Goal: Obtain resource: Obtain resource

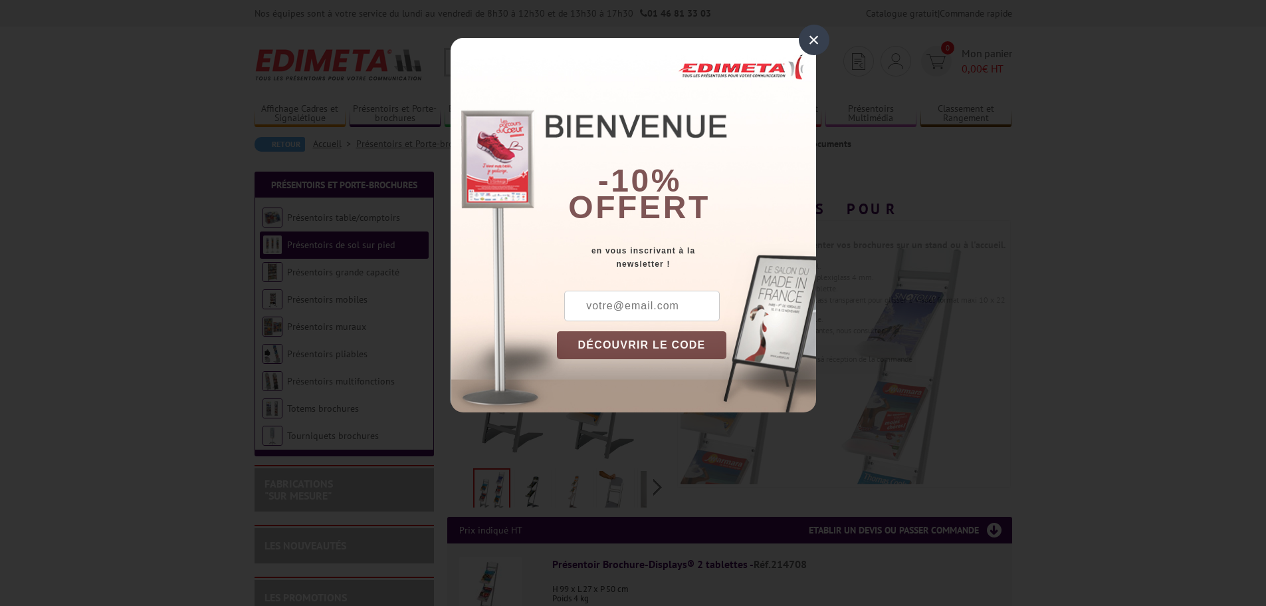
scroll to position [66, 0]
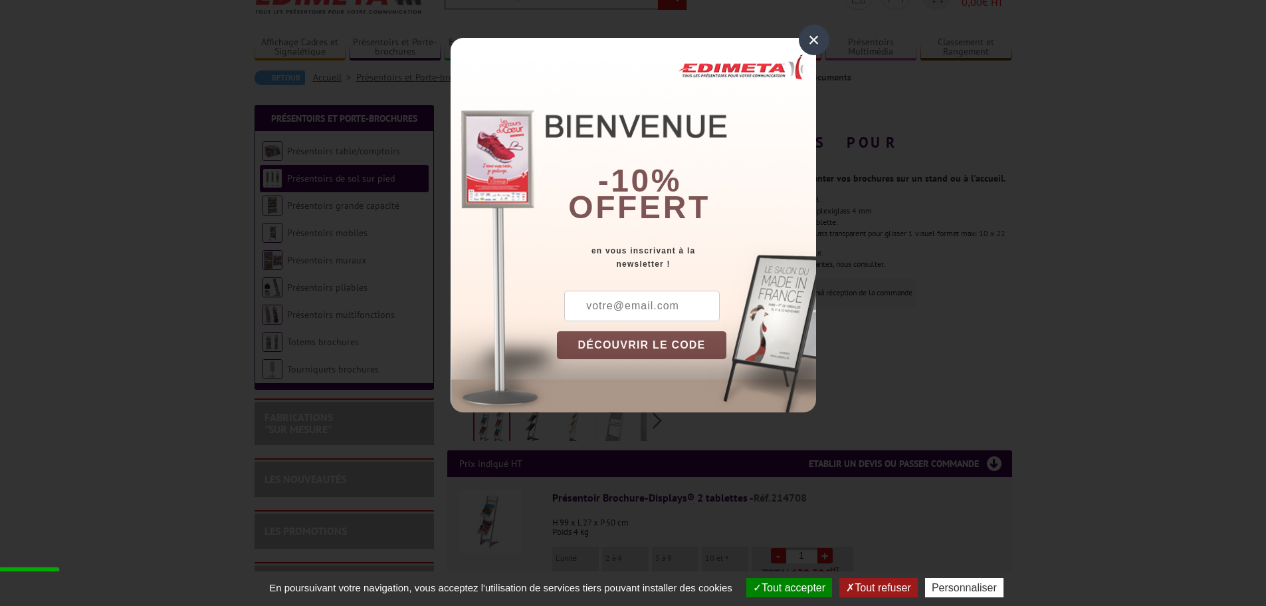
click at [817, 36] on div "×" at bounding box center [814, 40] width 31 height 31
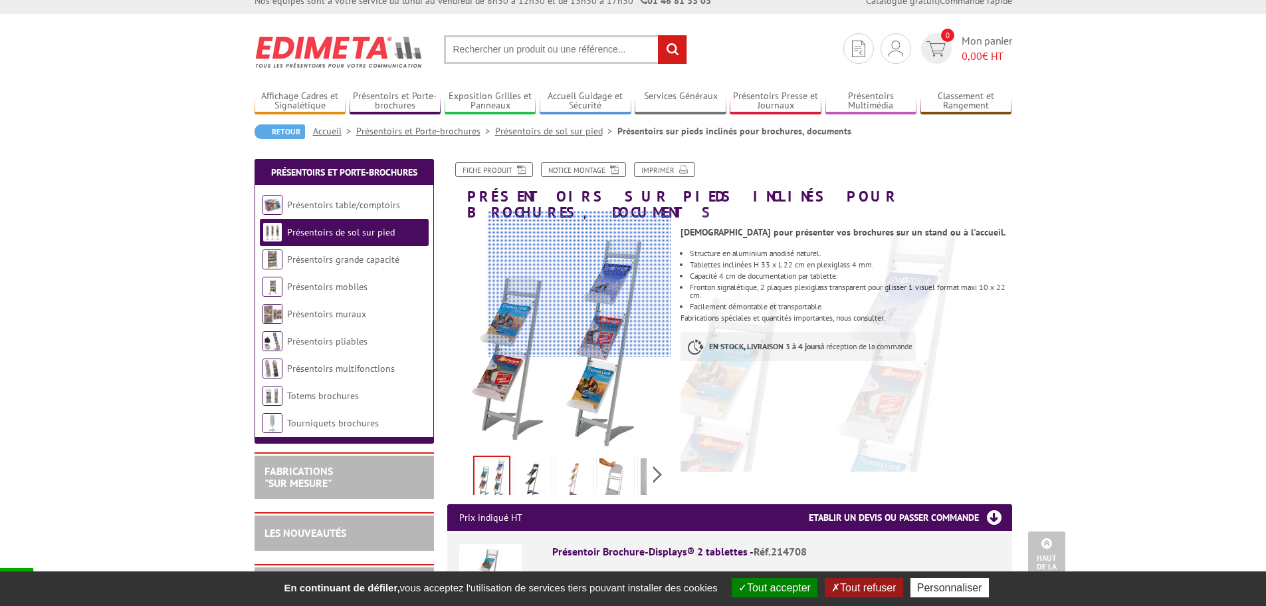
scroll to position [0, 0]
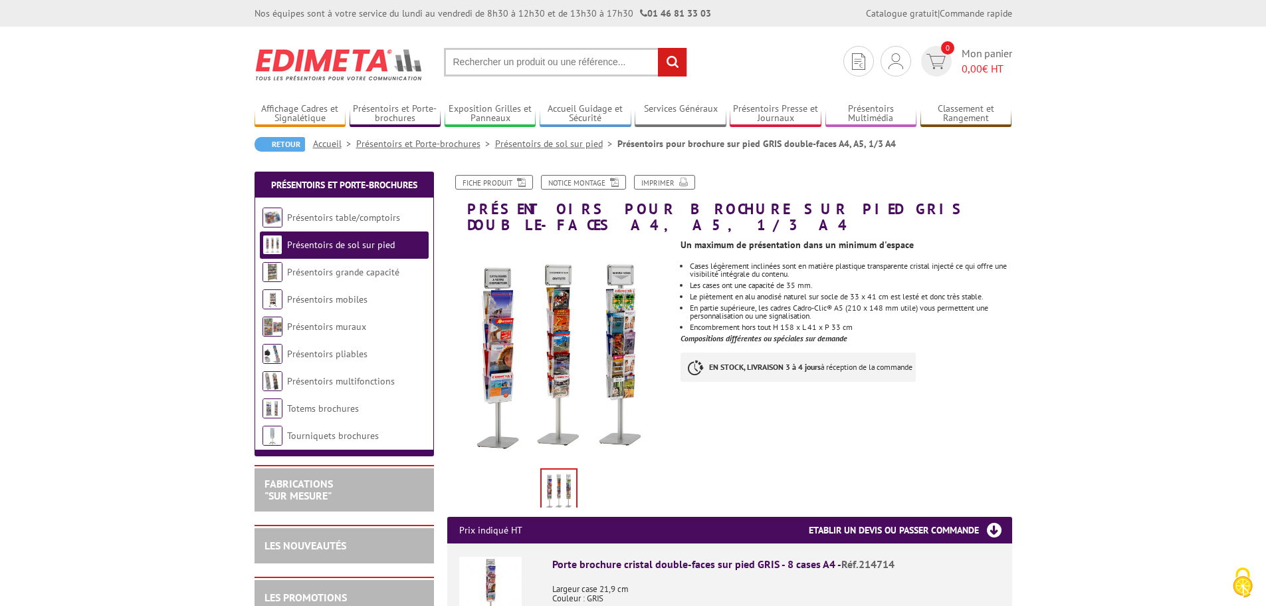
click at [578, 144] on link "Présentoirs de sol sur pied" at bounding box center [556, 144] width 122 height 12
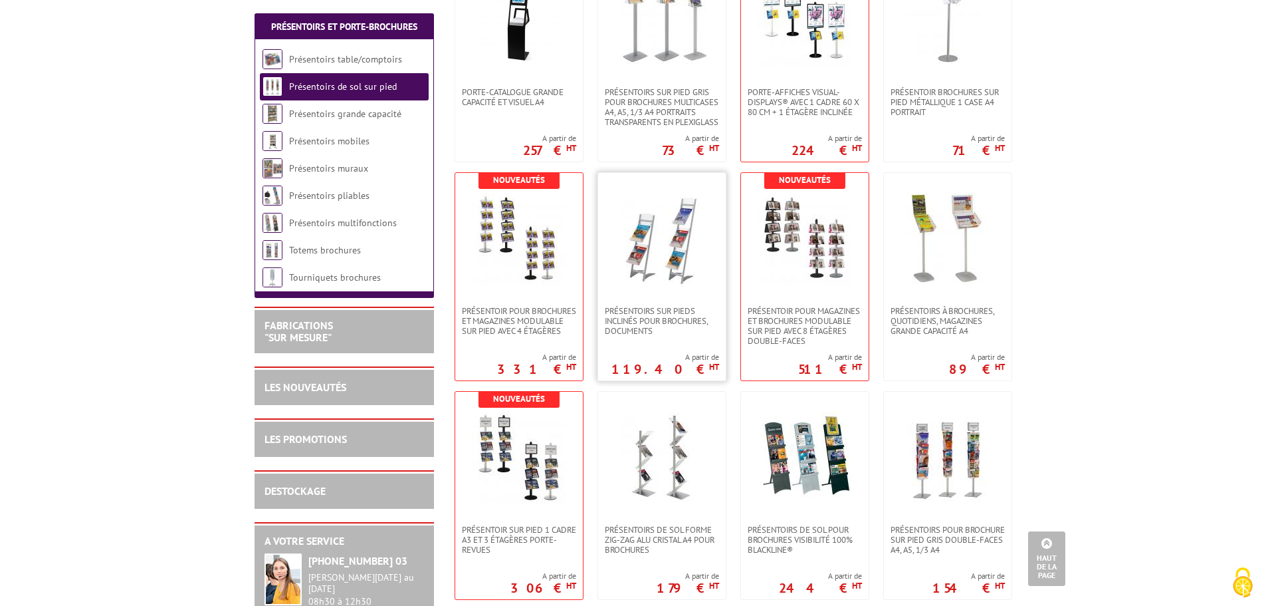
scroll to position [798, 0]
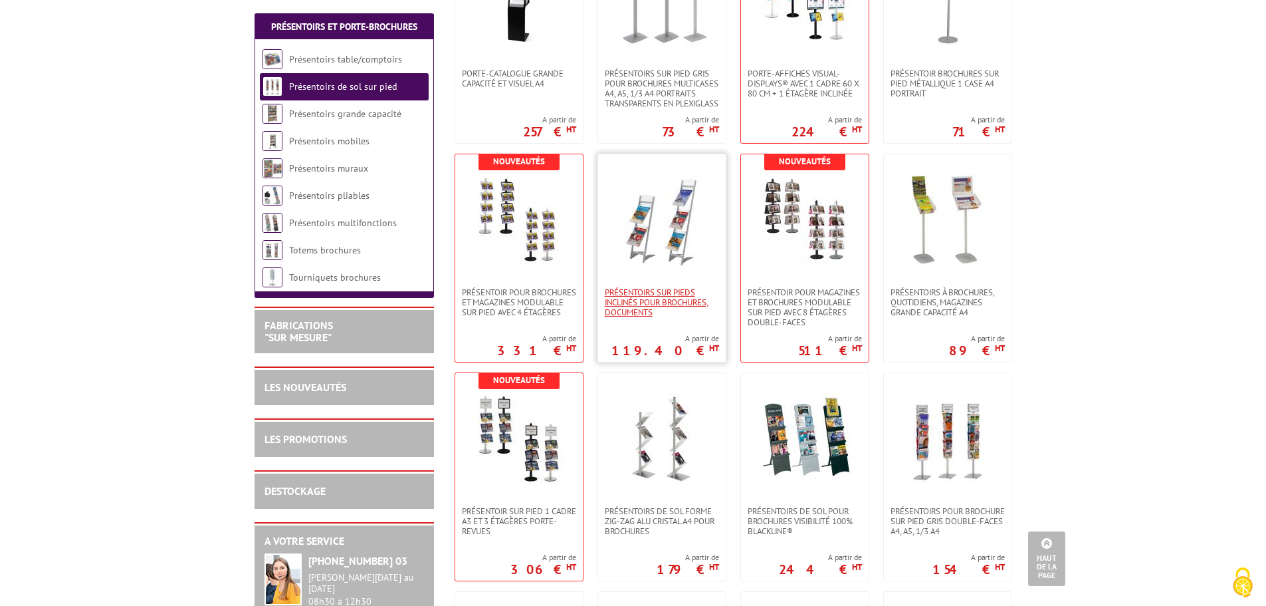
click at [645, 296] on span "Présentoirs sur pieds inclinés pour brochures, documents" at bounding box center [662, 302] width 114 height 30
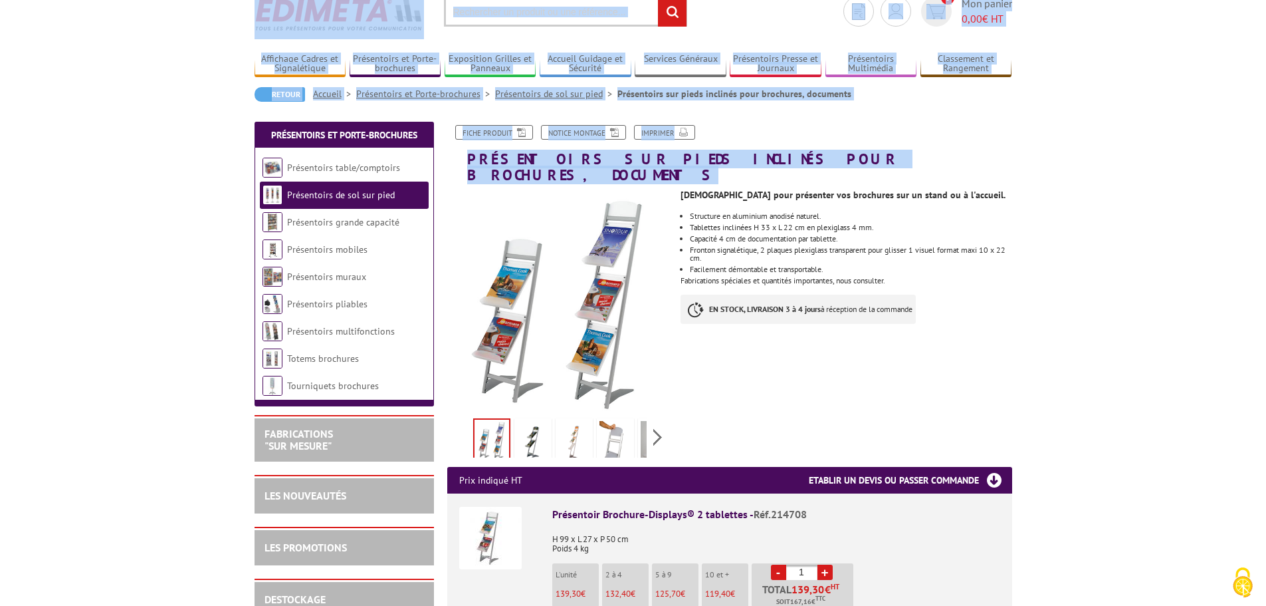
scroll to position [78, 0]
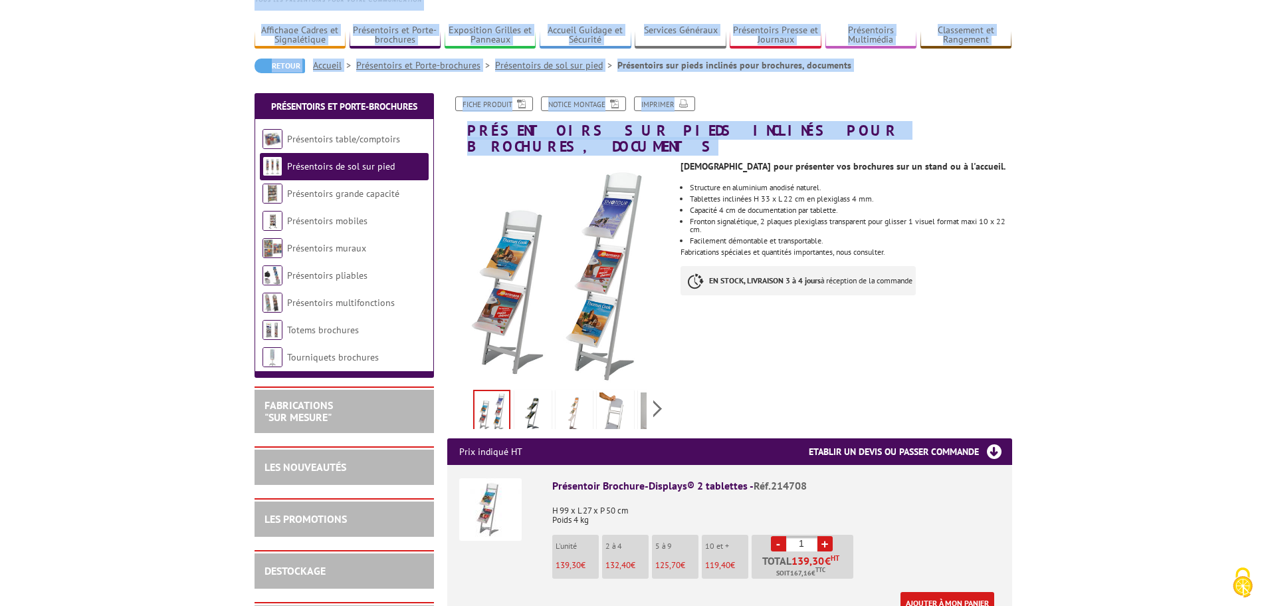
drag, startPoint x: 221, startPoint y: 48, endPoint x: 1048, endPoint y: 560, distance: 972.5
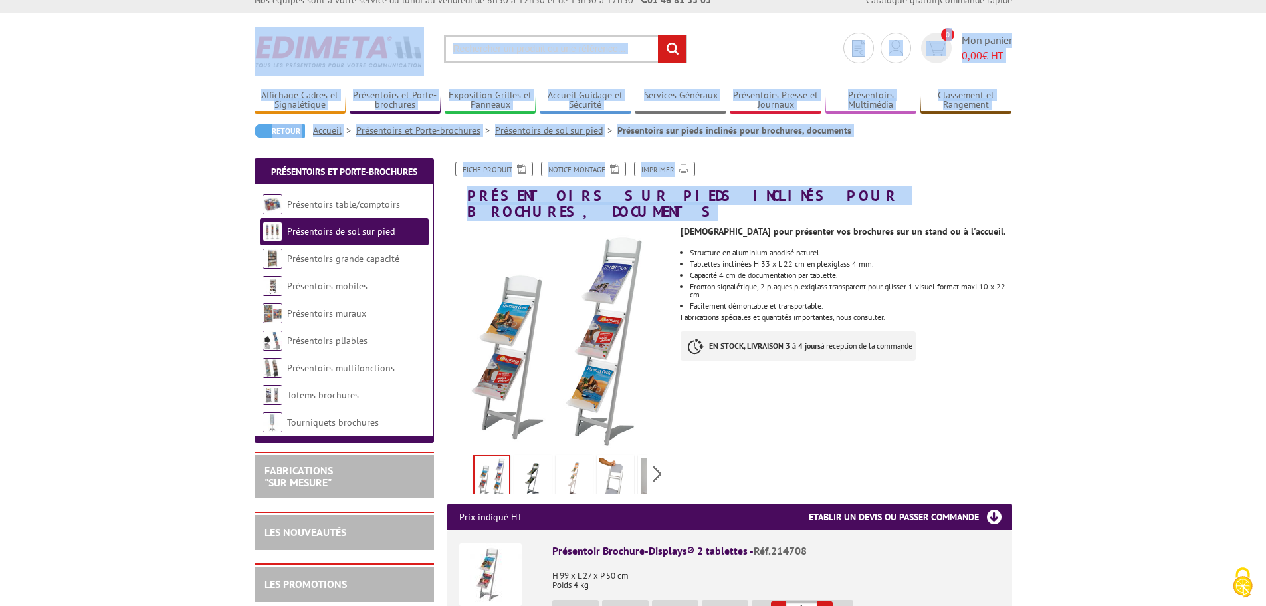
scroll to position [12, 0]
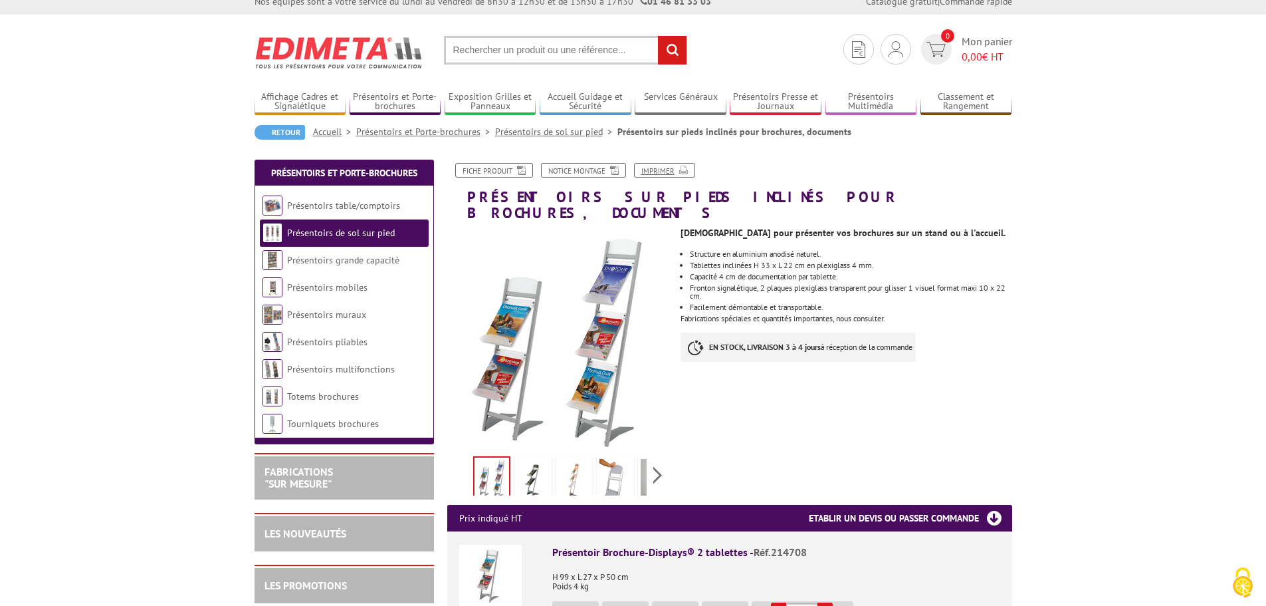
click at [660, 169] on link "Imprimer" at bounding box center [664, 170] width 61 height 15
